Goal: Transaction & Acquisition: Book appointment/travel/reservation

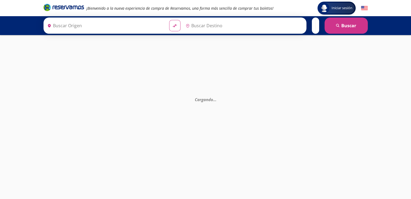
type input "[GEOGRAPHIC_DATA], [GEOGRAPHIC_DATA]"
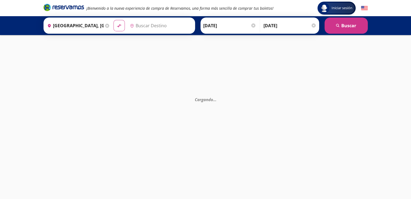
type input "Central de Autobuses, [GEOGRAPHIC_DATA]"
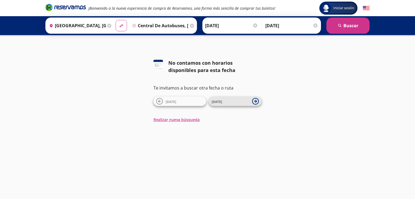
click at [256, 104] on icon at bounding box center [255, 101] width 7 height 7
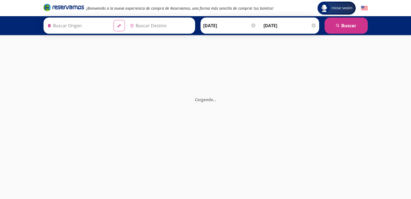
type input "[GEOGRAPHIC_DATA], [GEOGRAPHIC_DATA]"
type input "Central de Autobuses, [GEOGRAPHIC_DATA]"
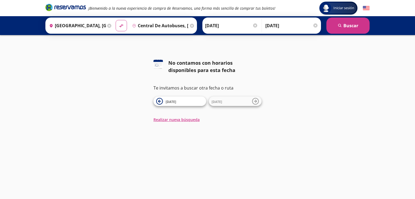
click at [190, 25] on icon at bounding box center [192, 26] width 4 height 4
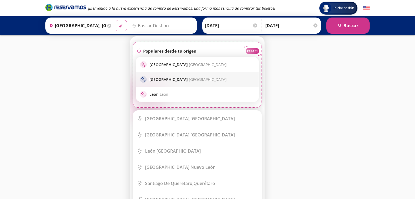
click at [177, 78] on p "[GEOGRAPHIC_DATA] [GEOGRAPHIC_DATA]" at bounding box center [187, 79] width 77 height 5
type input "[GEOGRAPHIC_DATA], [GEOGRAPHIC_DATA]"
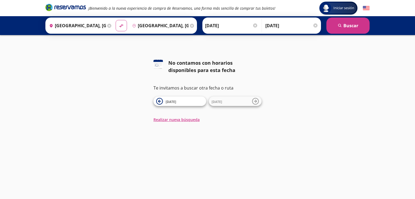
click at [316, 24] on div at bounding box center [315, 25] width 4 height 4
click at [313, 26] on input "Opcional" at bounding box center [294, 25] width 48 height 13
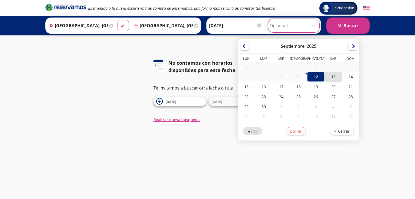
click at [334, 76] on div "13" at bounding box center [332, 77] width 17 height 10
type input "[DATE]"
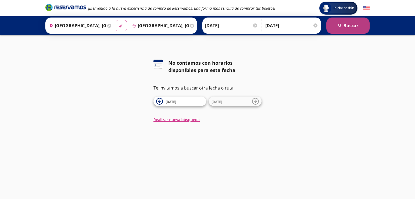
click at [341, 25] on icon "search" at bounding box center [340, 26] width 4 height 4
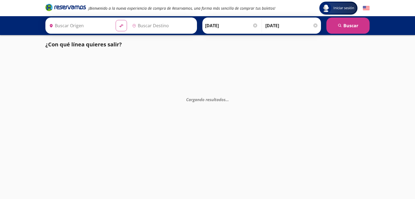
type input "[GEOGRAPHIC_DATA], [GEOGRAPHIC_DATA]"
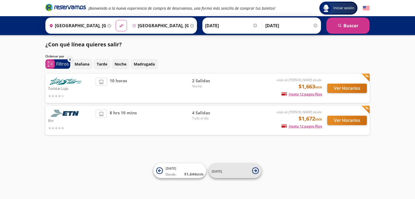
click at [233, 172] on span "[DATE]" at bounding box center [230, 171] width 38 height 6
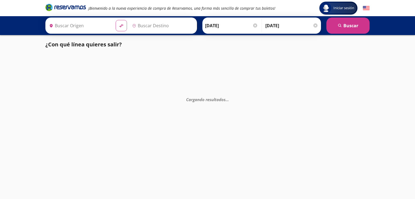
type input "[GEOGRAPHIC_DATA], [GEOGRAPHIC_DATA]"
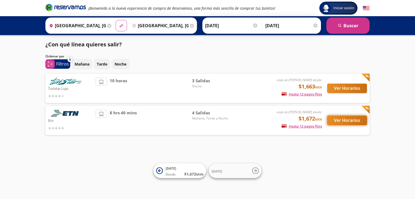
click at [357, 121] on button "Ver Horarios" at bounding box center [347, 120] width 40 height 9
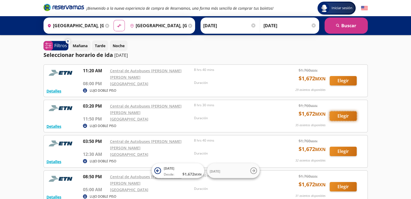
click at [343, 112] on button "Elegir" at bounding box center [342, 116] width 27 height 9
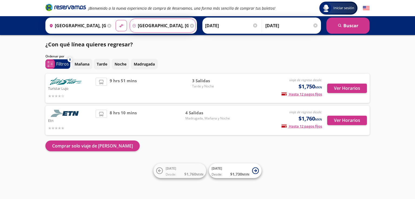
click at [159, 25] on input "[GEOGRAPHIC_DATA], [GEOGRAPHIC_DATA]" at bounding box center [159, 25] width 59 height 13
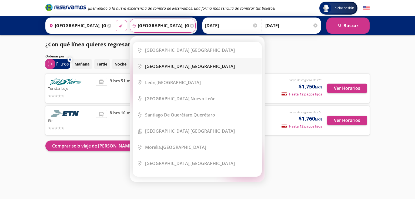
click at [163, 64] on b "[GEOGRAPHIC_DATA]," at bounding box center [167, 66] width 45 height 6
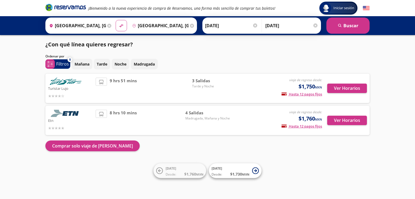
click at [104, 116] on li at bounding box center [101, 114] width 11 height 8
click at [351, 121] on button "Ver Horarios" at bounding box center [347, 120] width 40 height 9
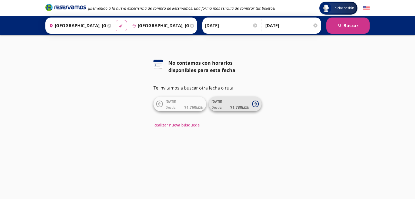
click at [243, 109] on small "MXN" at bounding box center [245, 108] width 7 height 4
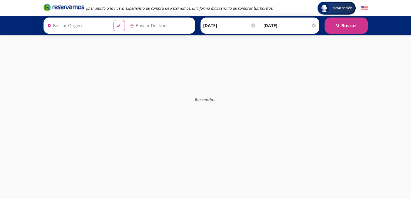
type input "[GEOGRAPHIC_DATA], [GEOGRAPHIC_DATA]"
click at [243, 109] on div "Buscando . . ." at bounding box center [205, 134] width 411 height 199
